Goal: Find specific page/section: Find specific page/section

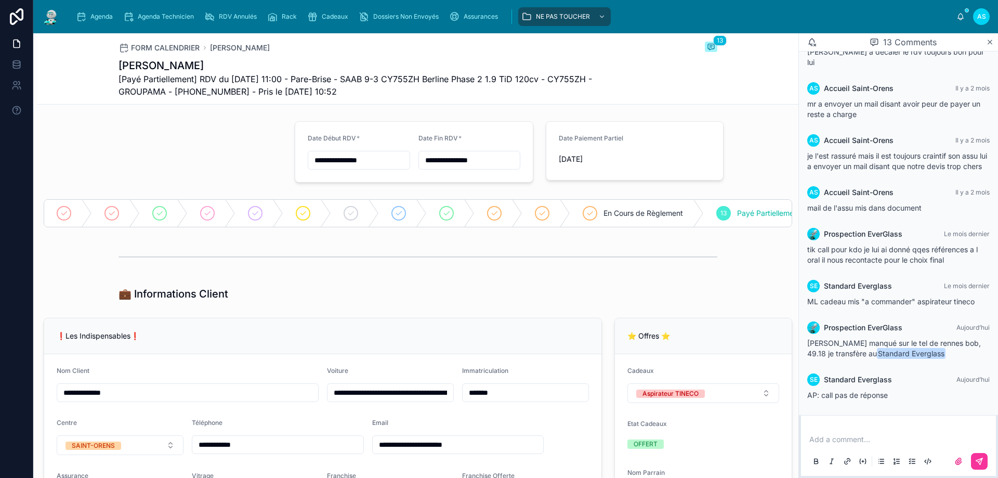
drag, startPoint x: 189, startPoint y: 63, endPoint x: 110, endPoint y: 54, distance: 79.5
click at [104, 55] on div "FORM CALENDRIER [PERSON_NAME] 13 [PERSON_NAME] [Payé Partiellement] RDV du [DAT…" at bounding box center [417, 68] width 761 height 71
click at [139, 71] on h1 "[PERSON_NAME]" at bounding box center [378, 65] width 521 height 15
click at [139, 69] on h1 "[PERSON_NAME]" at bounding box center [378, 65] width 521 height 15
click at [88, 92] on div "FORM CALENDRIER [PERSON_NAME] 13 [PERSON_NAME] [Payé Partiellement] RDV du [DAT…" at bounding box center [417, 68] width 761 height 71
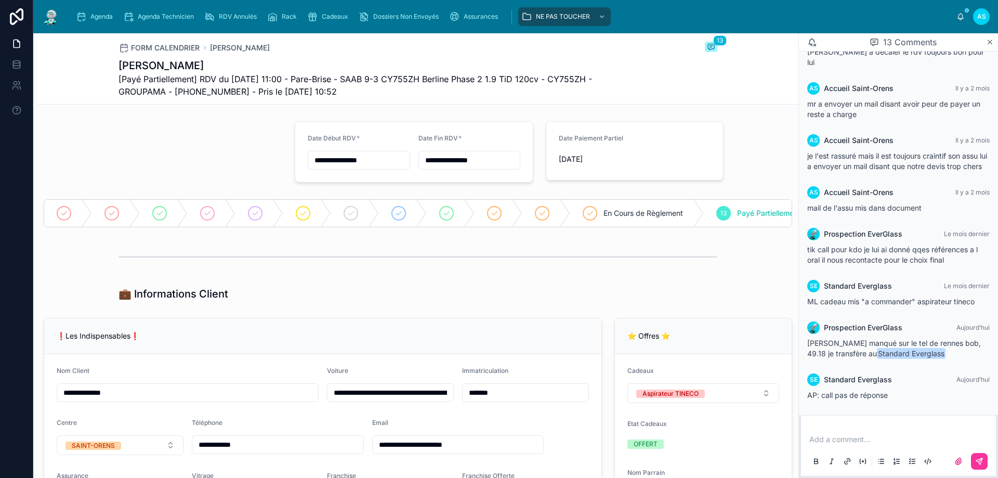
drag, startPoint x: 189, startPoint y: 70, endPoint x: 116, endPoint y: 65, distance: 72.9
click at [108, 68] on div "FORM CALENDRIER [PERSON_NAME] 13 [PERSON_NAME] [Payé Partiellement] RDV du [DAT…" at bounding box center [417, 68] width 761 height 71
copy h1 "[PERSON_NAME]"
click at [326, 12] on div "Cadeaux" at bounding box center [329, 16] width 45 height 17
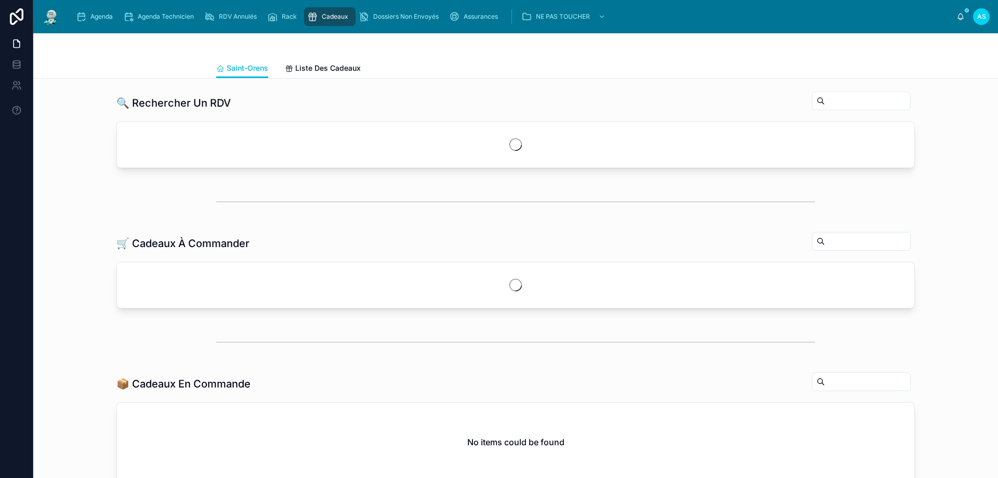
click at [825, 100] on input "text" at bounding box center [867, 101] width 85 height 15
paste input "**********"
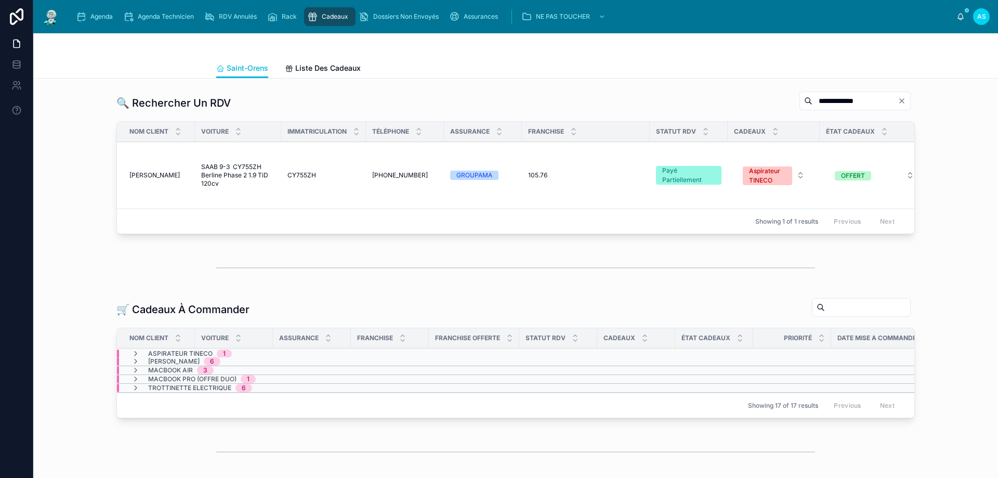
type input "**********"
click at [288, 171] on span "CY755ZH" at bounding box center [301, 175] width 29 height 8
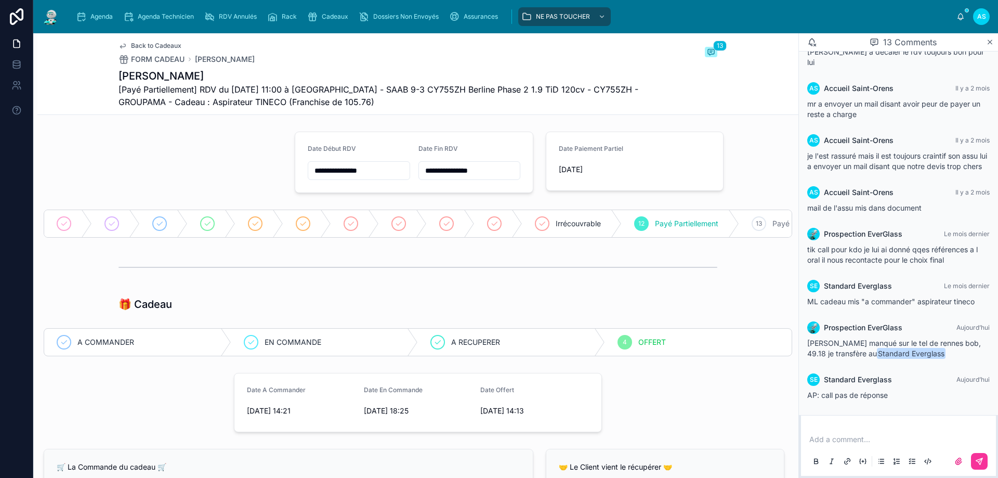
click at [97, 14] on span "Agenda" at bounding box center [101, 16] width 22 height 8
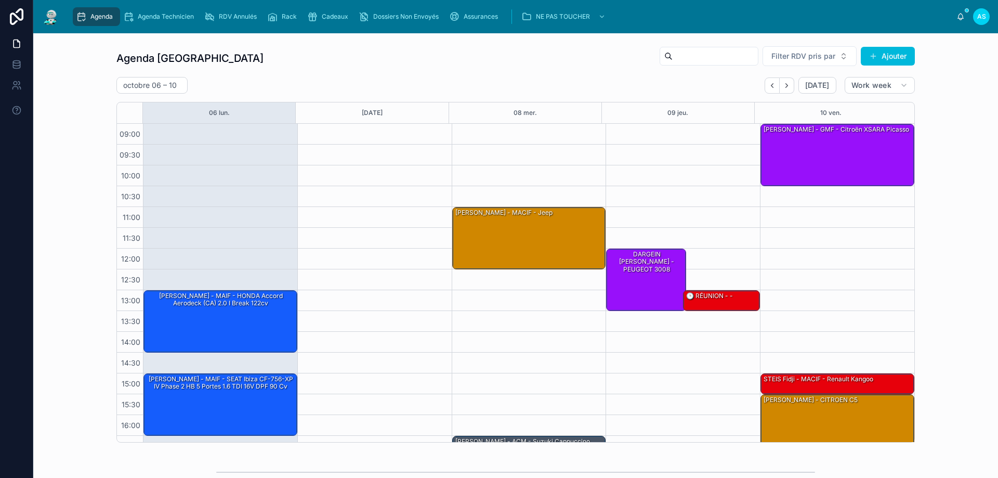
click at [577, 71] on div "Agenda Saint-Orens Filter RDV pris par Ajouter [DATE] – [DATE] [DATE] Work week…" at bounding box center [515, 244] width 798 height 396
click at [316, 20] on icon "scrollable content" at bounding box center [312, 16] width 10 height 10
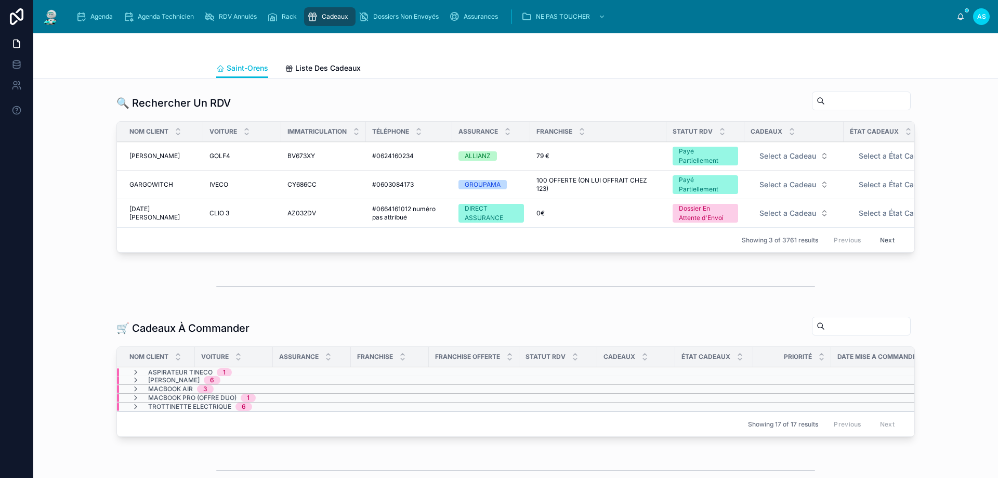
click at [96, 20] on span "Agenda" at bounding box center [101, 16] width 22 height 8
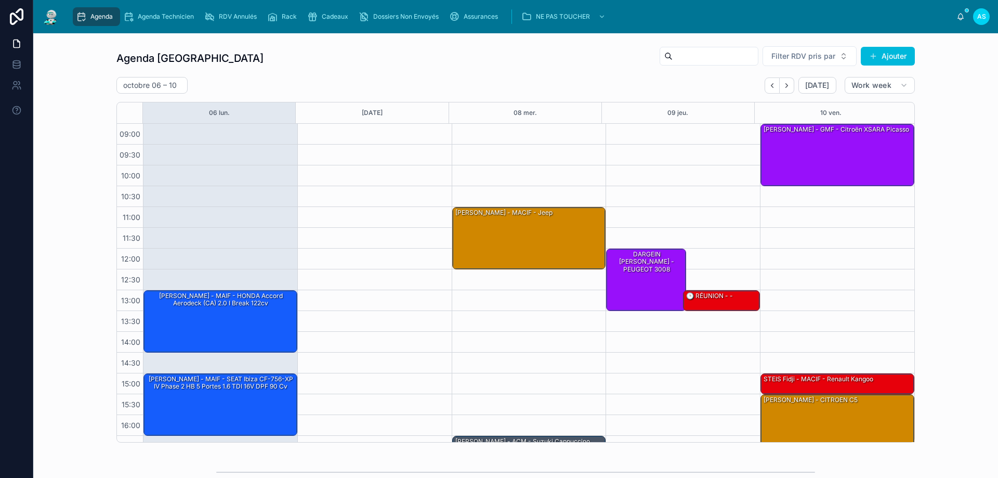
scroll to position [56, 0]
